Goal: Task Accomplishment & Management: Use online tool/utility

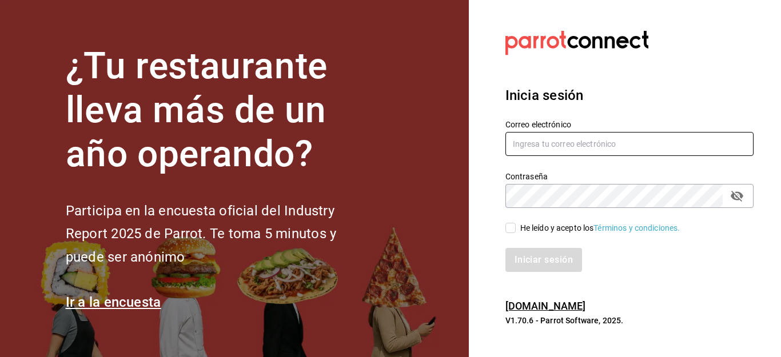
type input "[EMAIL_ADDRESS][PERSON_NAME][DOMAIN_NAME]"
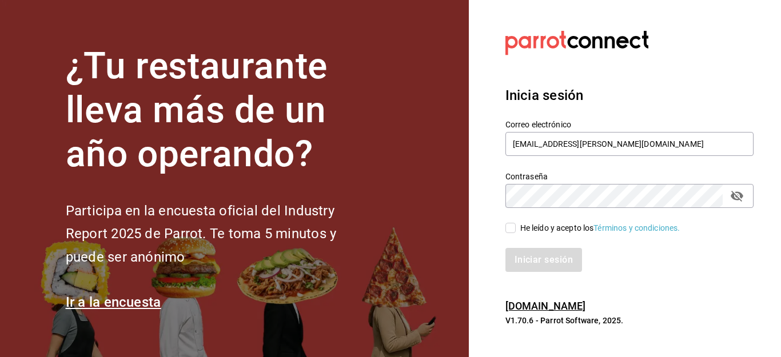
click at [510, 229] on input "He leído y acepto los Términos y condiciones." at bounding box center [510, 228] width 10 height 10
checkbox input "true"
click at [520, 255] on button "Iniciar sesión" at bounding box center [544, 260] width 78 height 24
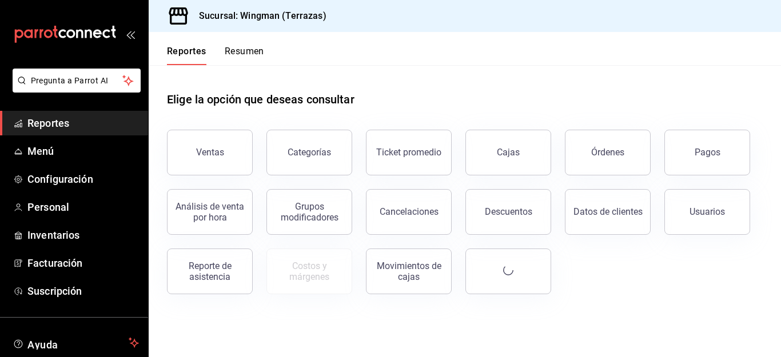
click at [395, 74] on div "Elige la opción que deseas consultar" at bounding box center [465, 90] width 596 height 51
click at [242, 52] on button "Resumen" at bounding box center [244, 55] width 39 height 19
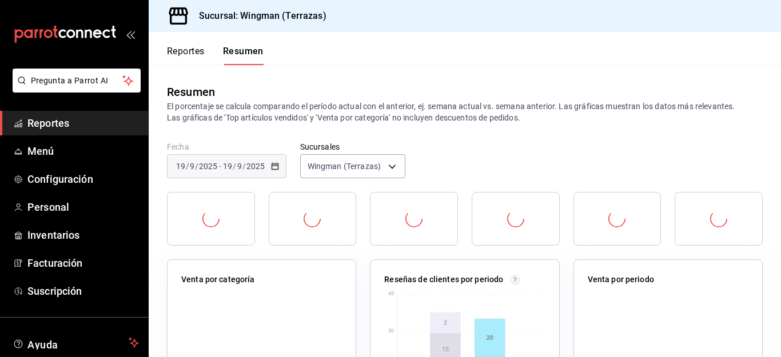
click at [173, 45] on div "Reportes Resumen" at bounding box center [206, 48] width 115 height 33
click at [181, 49] on button "Reportes" at bounding box center [186, 55] width 38 height 19
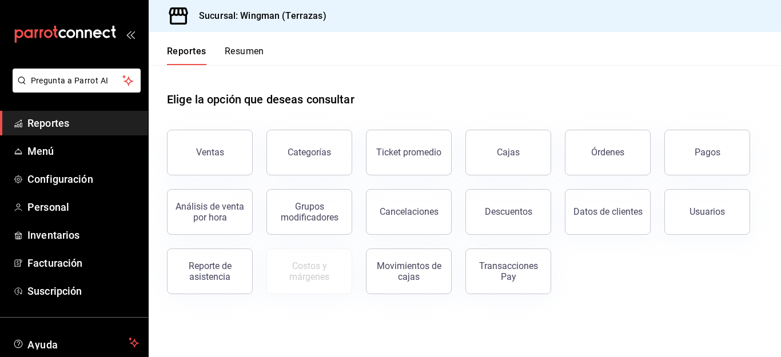
click at [102, 34] on icon "mailbox folders" at bounding box center [106, 33] width 8 height 9
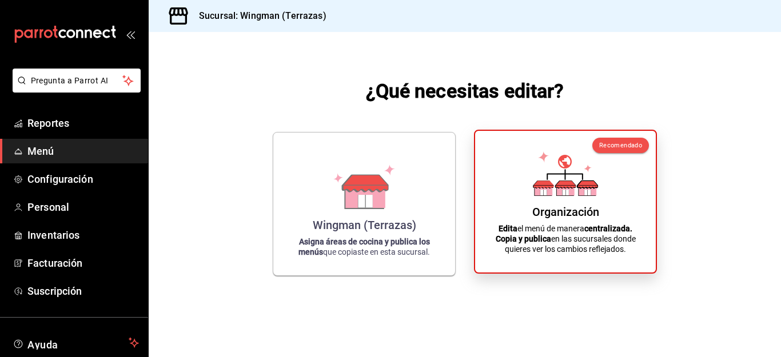
click at [578, 227] on p "Edita el menú de manera centralizada. Copia y publica en las sucursales donde q…" at bounding box center [565, 238] width 153 height 31
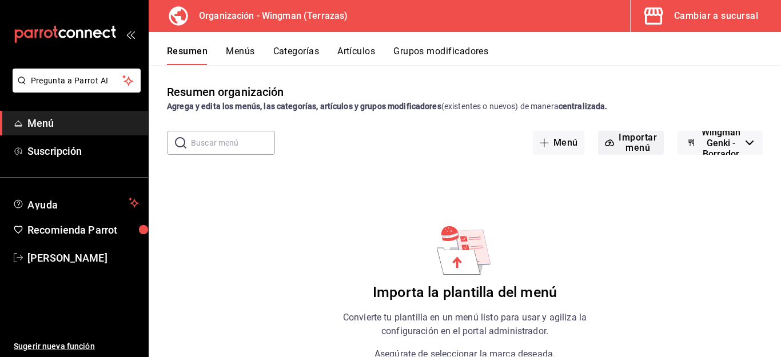
click at [634, 145] on button "Importar menú" at bounding box center [631, 143] width 66 height 24
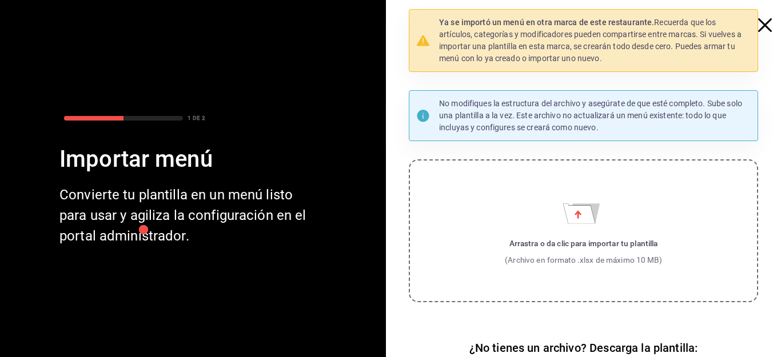
click at [758, 23] on icon "button" at bounding box center [765, 25] width 14 height 14
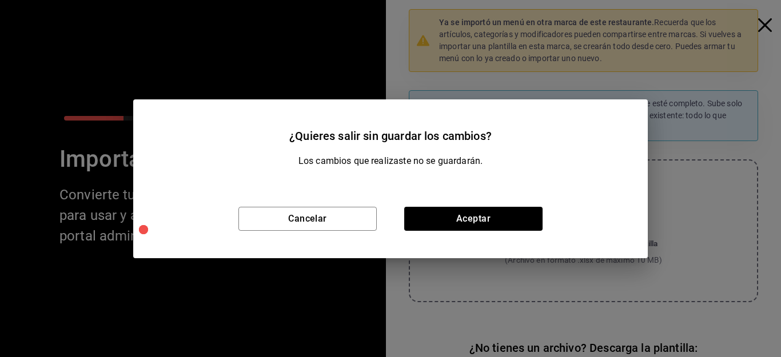
click at [733, 113] on div "¿Quieres salir sin guardar los cambios? Los cambios que realizaste no se guarda…" at bounding box center [390, 178] width 781 height 357
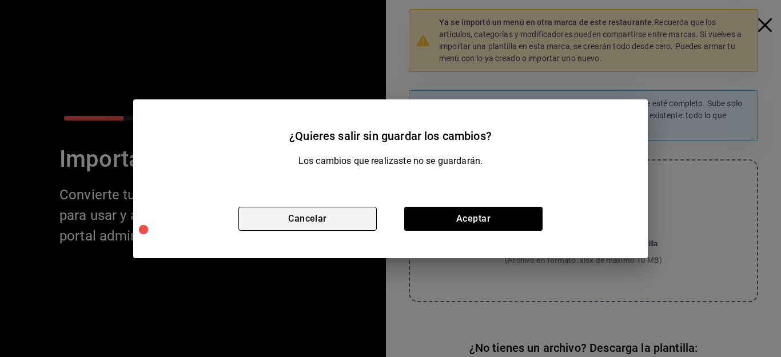
click at [325, 223] on button "Cancelar" at bounding box center [307, 219] width 138 height 24
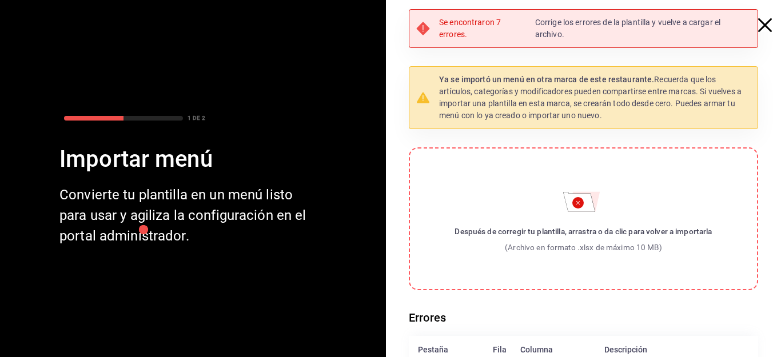
click at [758, 25] on icon "button" at bounding box center [765, 25] width 14 height 14
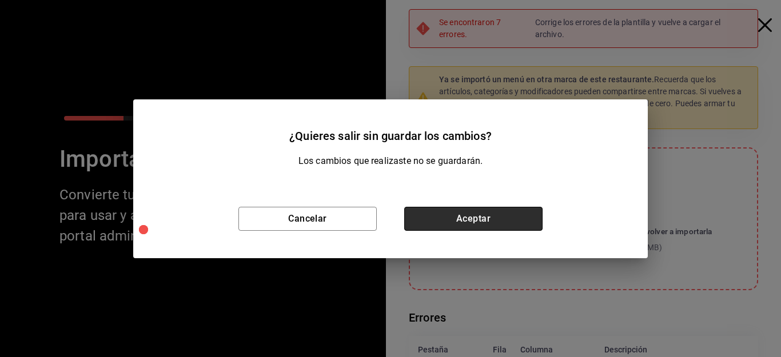
click at [495, 215] on button "Aceptar" at bounding box center [473, 219] width 138 height 24
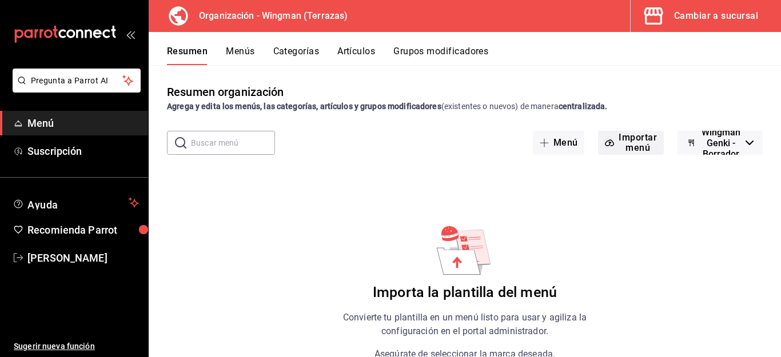
click at [634, 133] on button "Importar menú" at bounding box center [631, 143] width 66 height 24
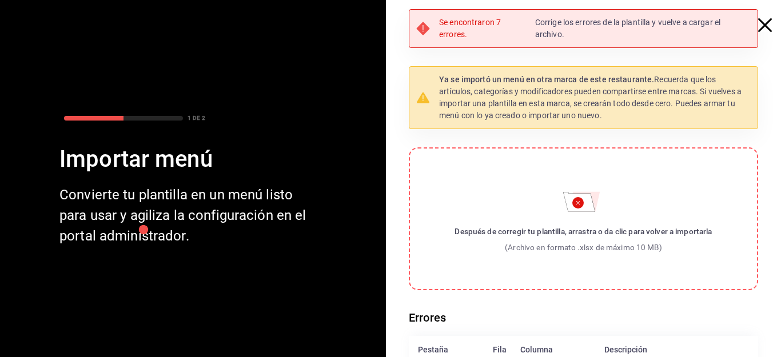
click at [758, 27] on icon "button" at bounding box center [765, 25] width 14 height 14
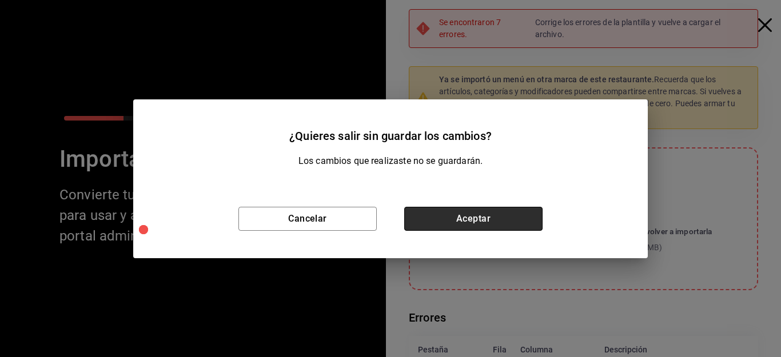
click at [446, 218] on button "Aceptar" at bounding box center [473, 219] width 138 height 24
